Goal: Find specific page/section: Find specific page/section

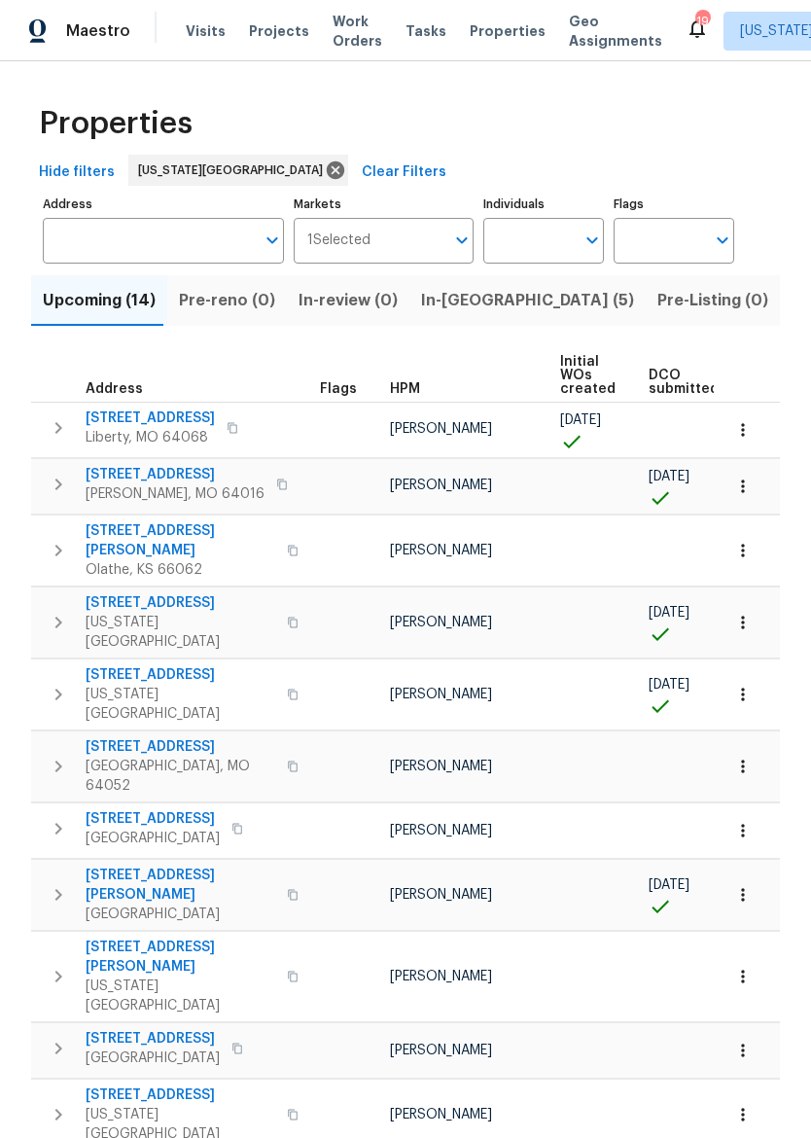
click at [454, 305] on span "In-[GEOGRAPHIC_DATA] (5)" at bounding box center [527, 300] width 213 height 27
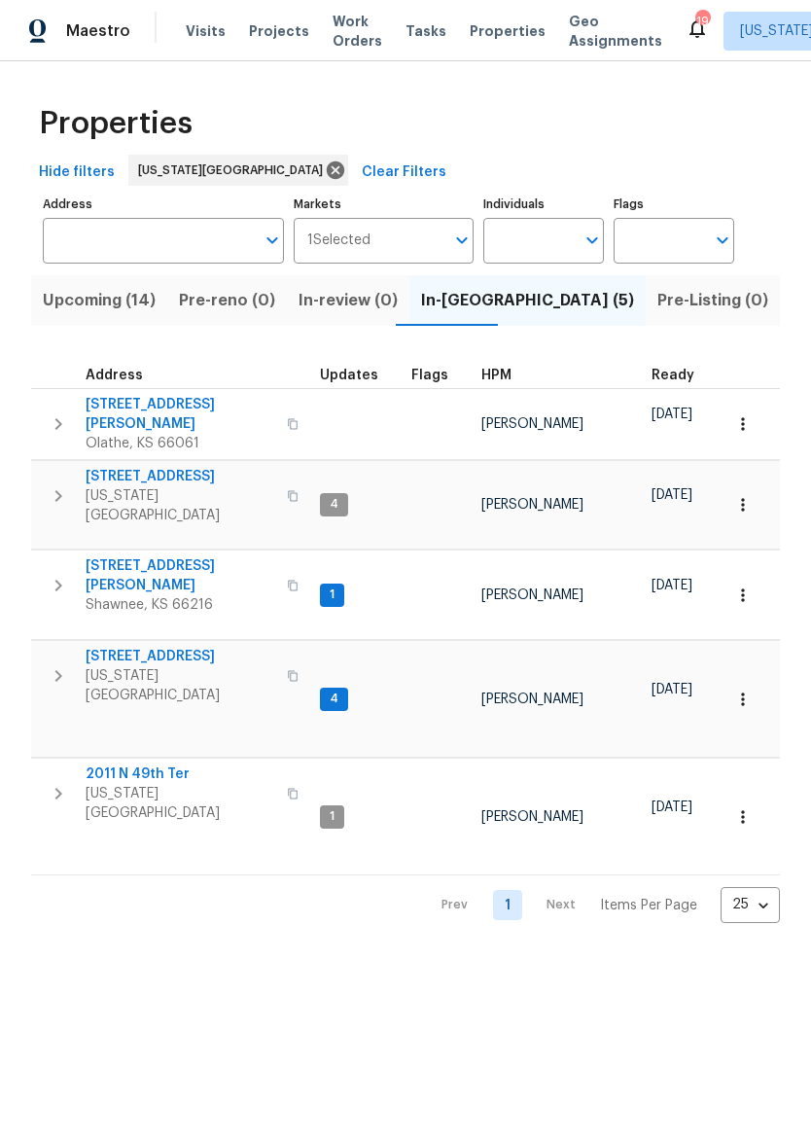
click at [146, 413] on span "[STREET_ADDRESS][PERSON_NAME]" at bounding box center [181, 414] width 190 height 39
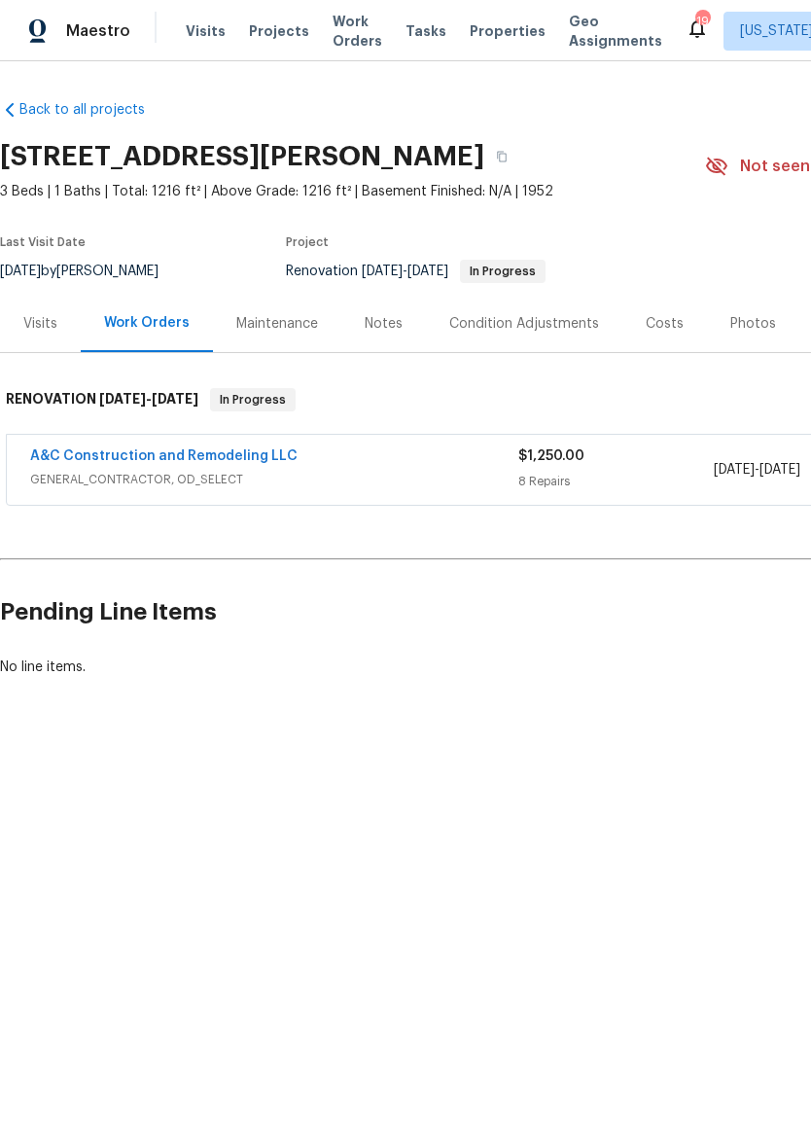
click at [88, 43] on div "Maestro" at bounding box center [65, 31] width 130 height 39
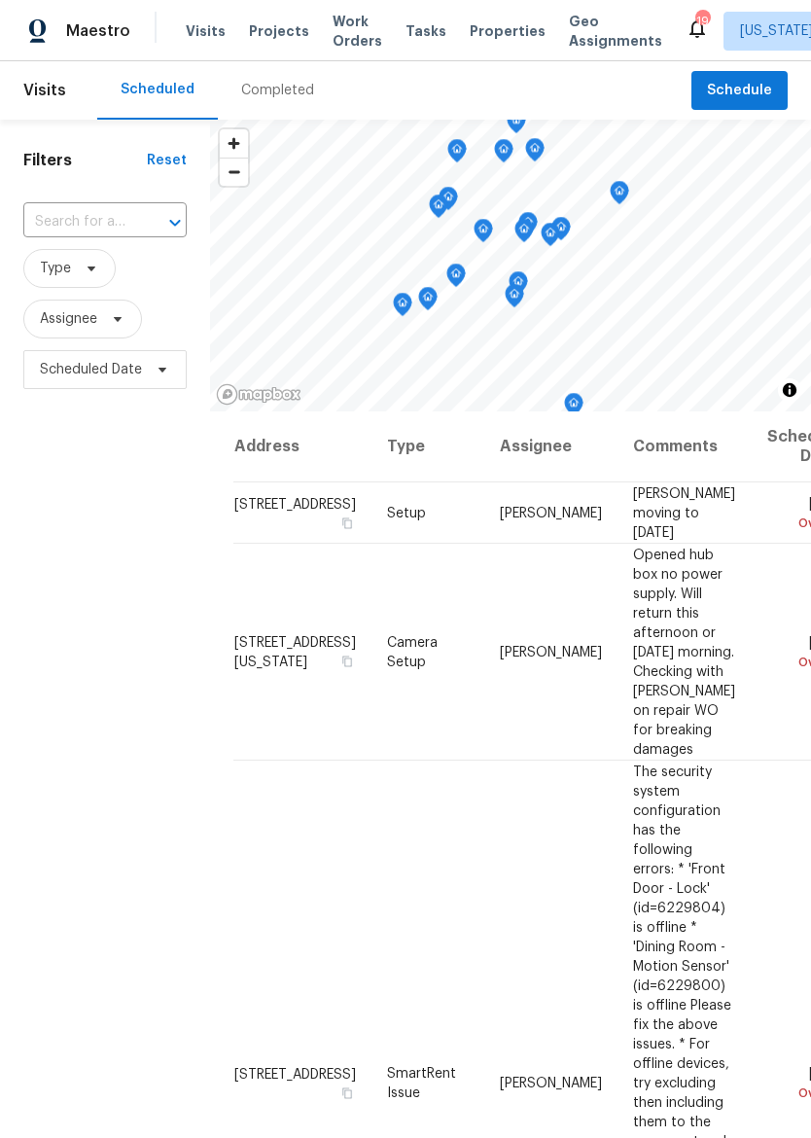
click at [489, 21] on span "Properties" at bounding box center [508, 30] width 76 height 19
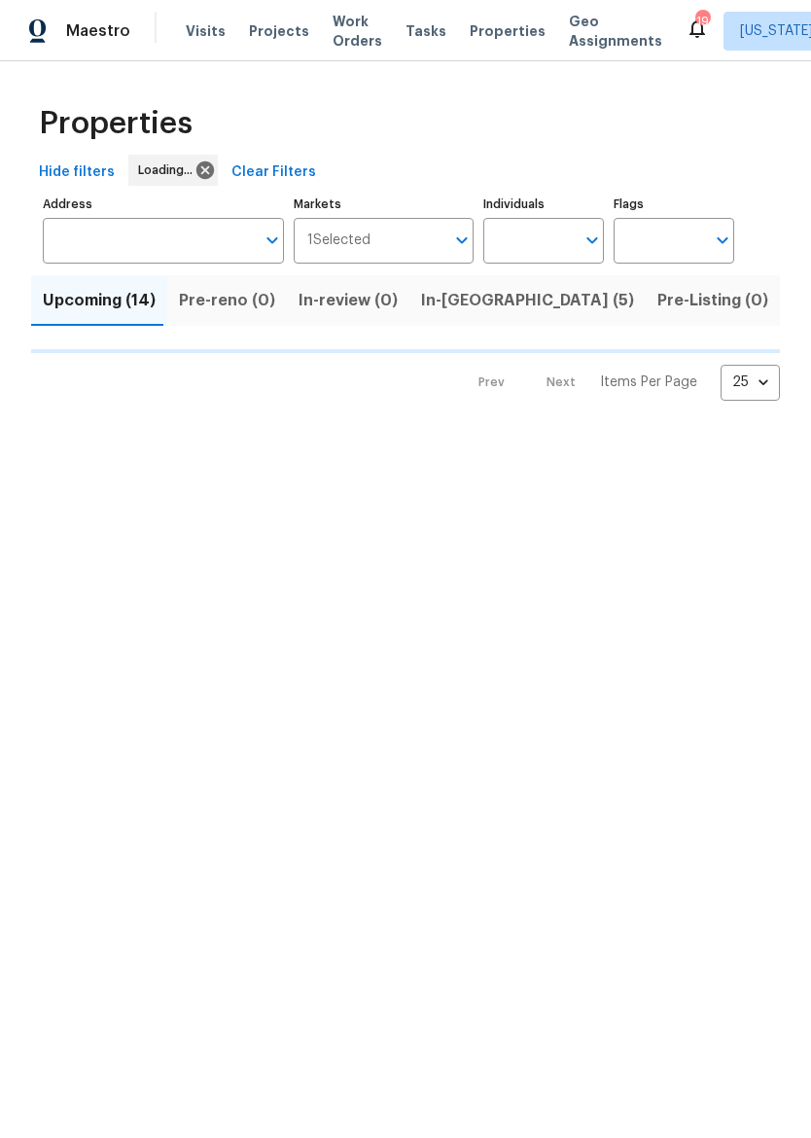
click at [460, 300] on span "In-[GEOGRAPHIC_DATA] (5)" at bounding box center [527, 300] width 213 height 27
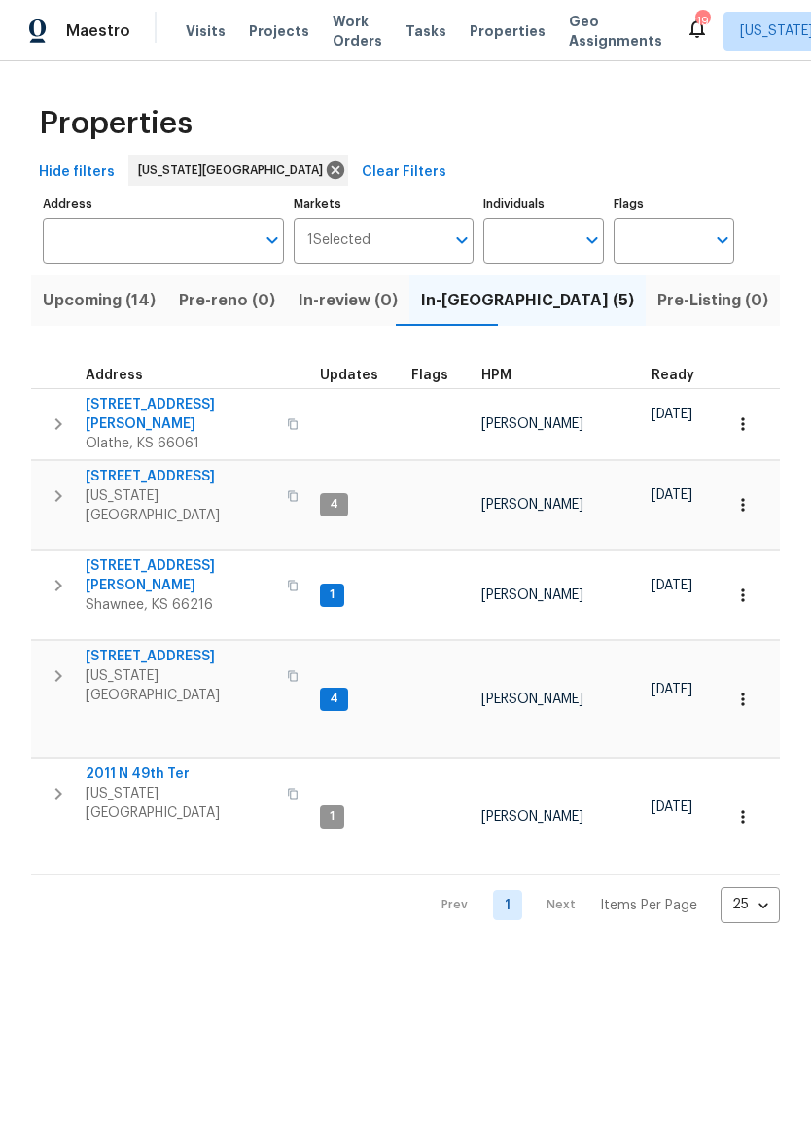
click at [184, 467] on span "[STREET_ADDRESS]" at bounding box center [181, 476] width 190 height 19
